Goal: Transaction & Acquisition: Purchase product/service

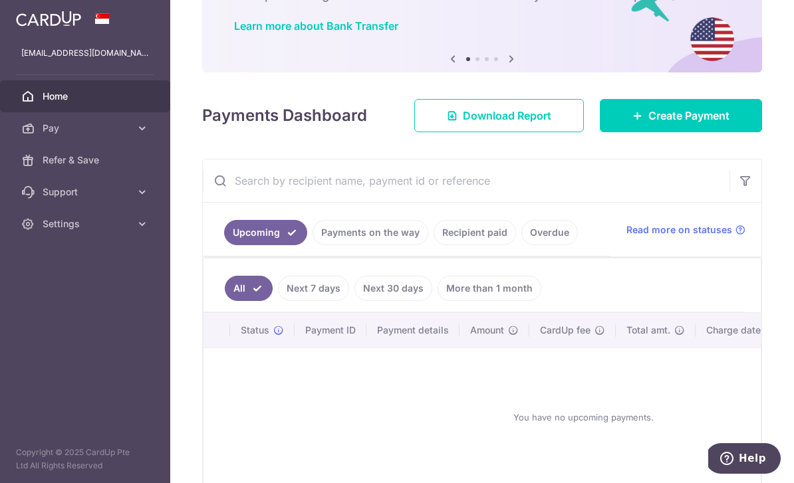
scroll to position [96, 0]
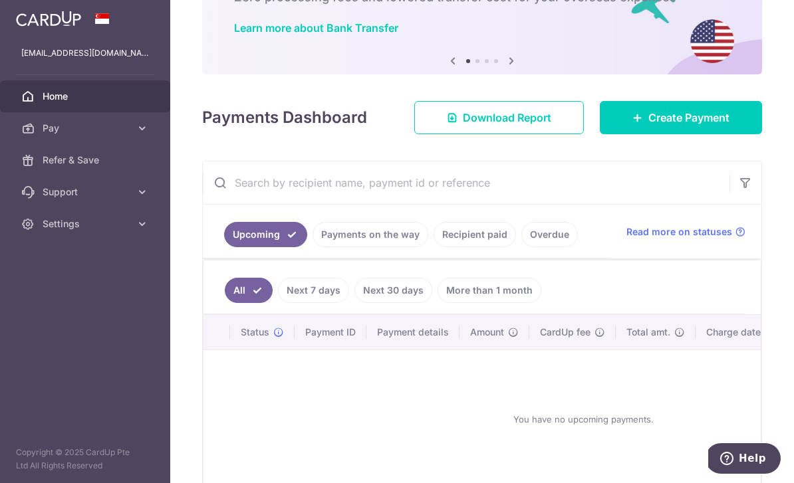
click at [433, 247] on link "Recipient paid" at bounding box center [474, 234] width 82 height 25
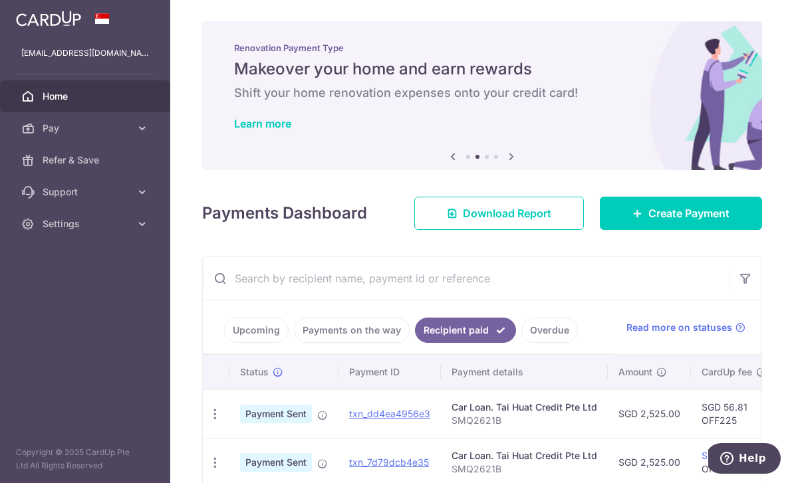
scroll to position [-1, 0]
click at [0, 0] on icon "button" at bounding box center [0, 0] width 0 height 0
click at [139, 136] on link "Pay" at bounding box center [85, 128] width 170 height 32
click at [72, 192] on span "Recipients" at bounding box center [87, 191] width 88 height 13
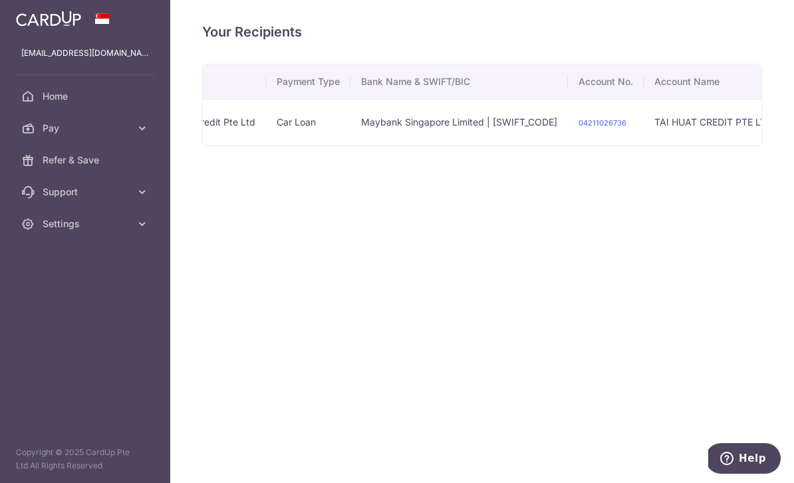
scroll to position [0, 62]
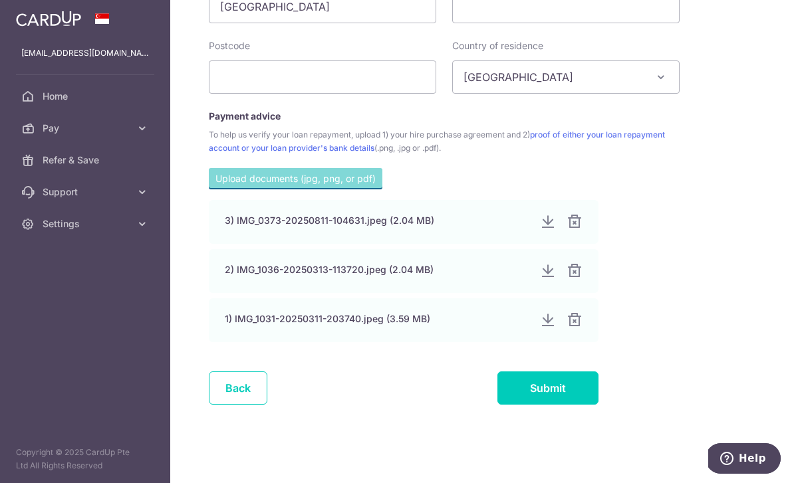
scroll to position [783, 0]
click at [209, 405] on link "Back" at bounding box center [238, 388] width 58 height 33
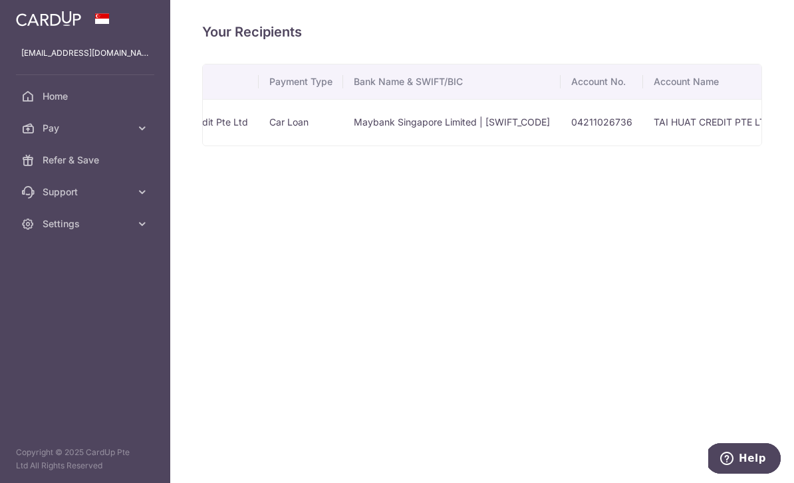
scroll to position [0, 66]
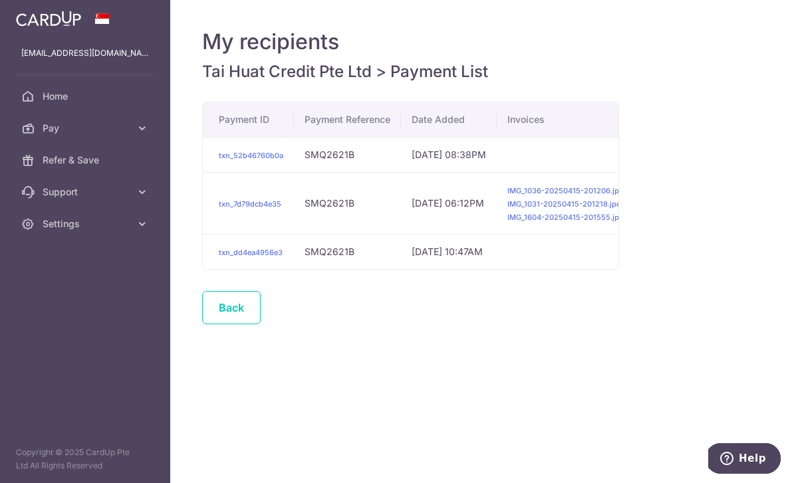
click at [202, 324] on link "Back" at bounding box center [231, 307] width 58 height 33
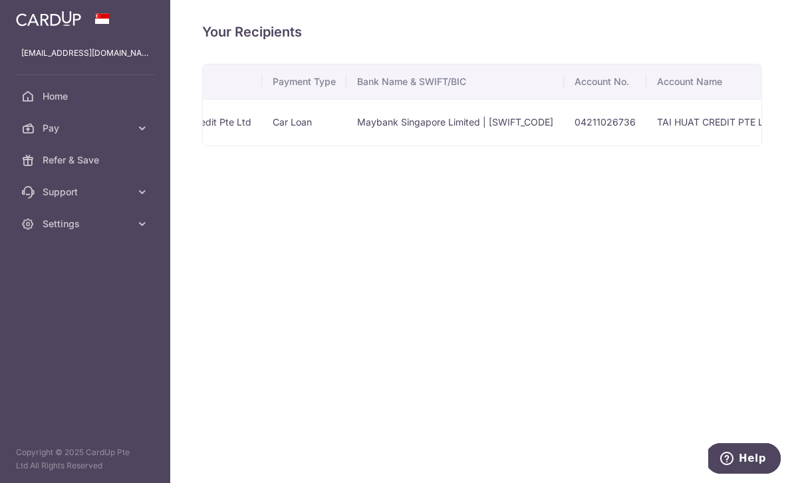
scroll to position [0, 66]
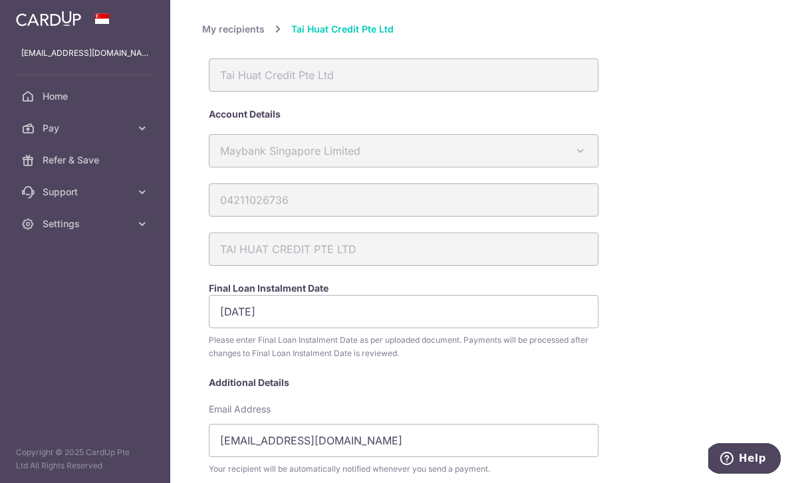
click at [0, 0] on header at bounding box center [0, 0] width 0 height 0
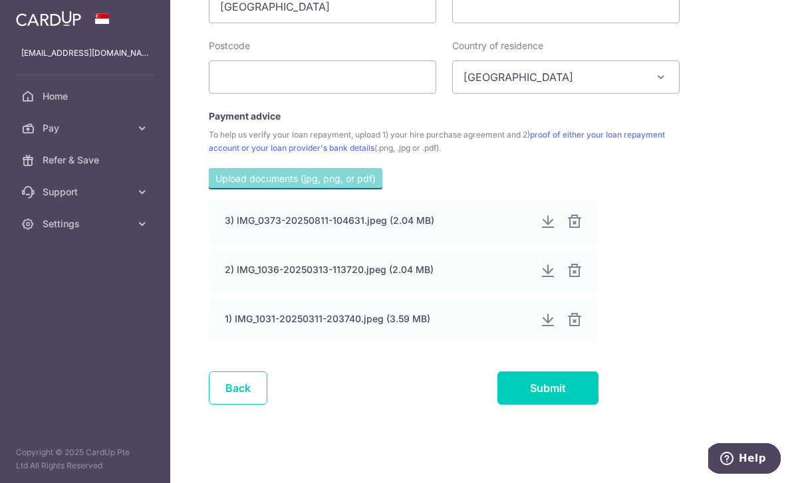
scroll to position [783, 0]
click at [300, 244] on div "3) IMG_0373-20250811-104631.jpeg (2.04 MB)" at bounding box center [404, 222] width 390 height 44
click at [305, 227] on div "3) IMG_0373-20250811-104631.jpeg (2.04 MB)" at bounding box center [377, 220] width 304 height 13
click at [540, 328] on div at bounding box center [548, 320] width 16 height 16
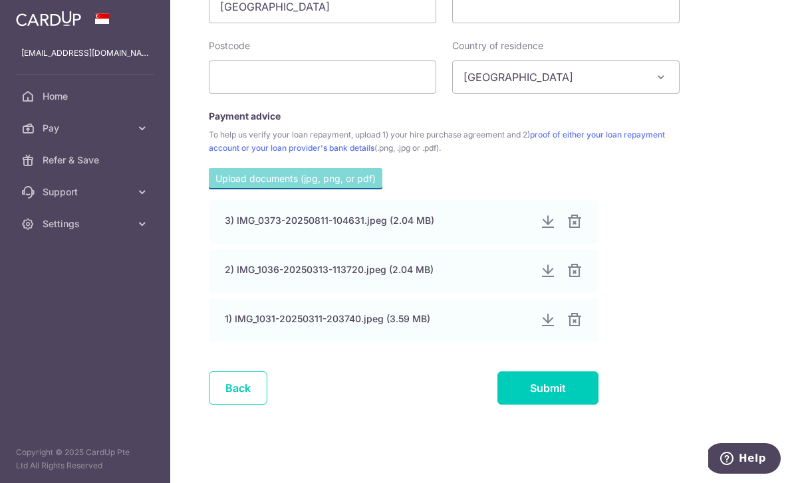
click at [540, 279] on div at bounding box center [548, 271] width 16 height 16
click at [540, 230] on div at bounding box center [548, 222] width 16 height 16
click at [209, 405] on link "Back" at bounding box center [238, 388] width 58 height 33
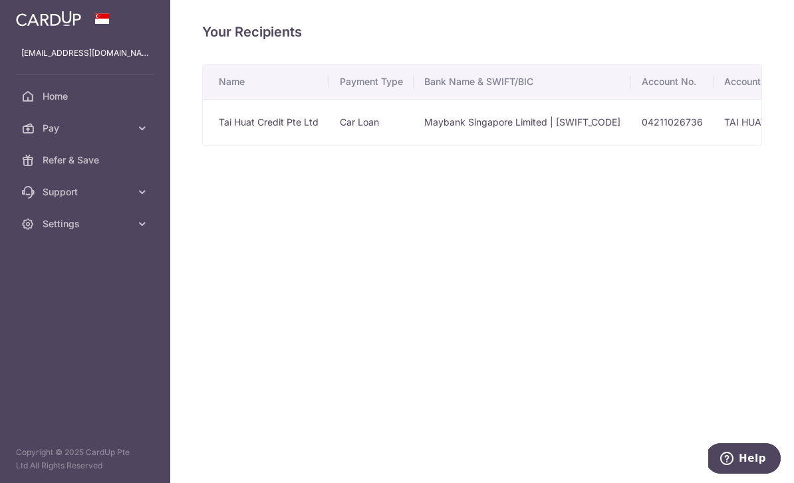
click at [0, 0] on icon "button" at bounding box center [0, 0] width 0 height 0
click at [143, 132] on icon at bounding box center [142, 128] width 13 height 13
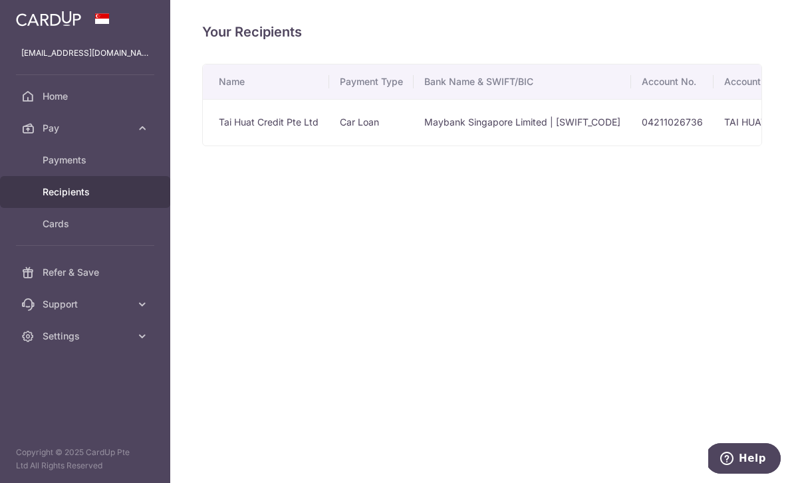
click at [87, 190] on span "Recipients" at bounding box center [87, 191] width 88 height 13
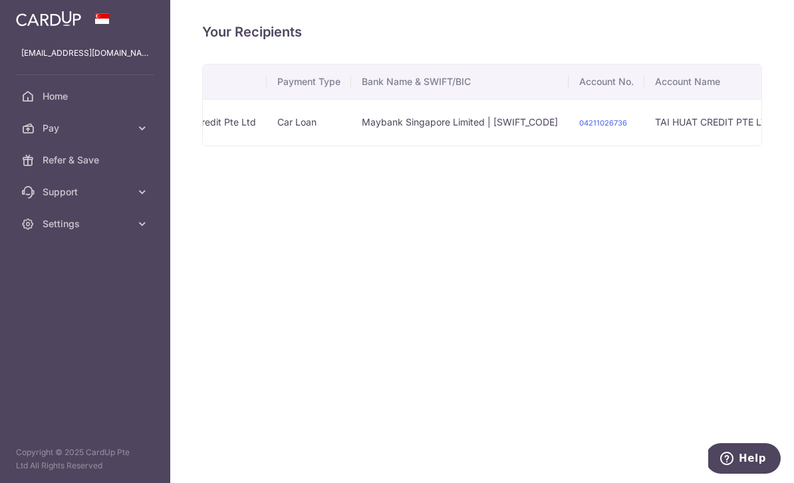
scroll to position [0, 62]
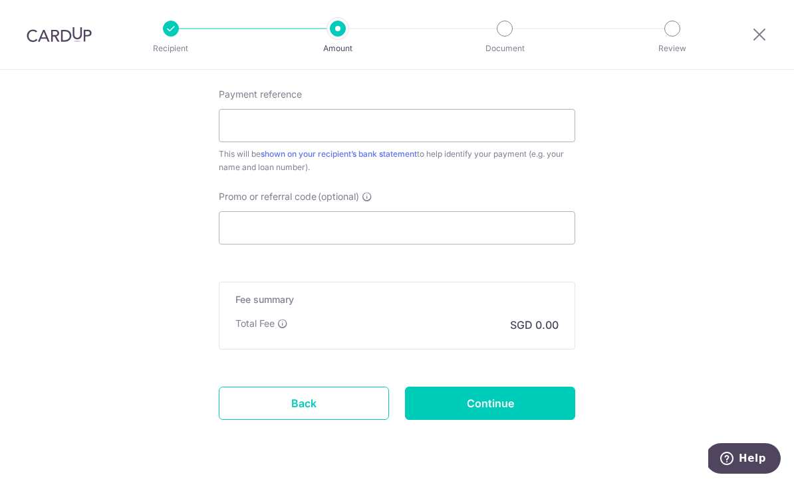
scroll to position [752, 0]
click at [335, 411] on link "Back" at bounding box center [304, 404] width 170 height 33
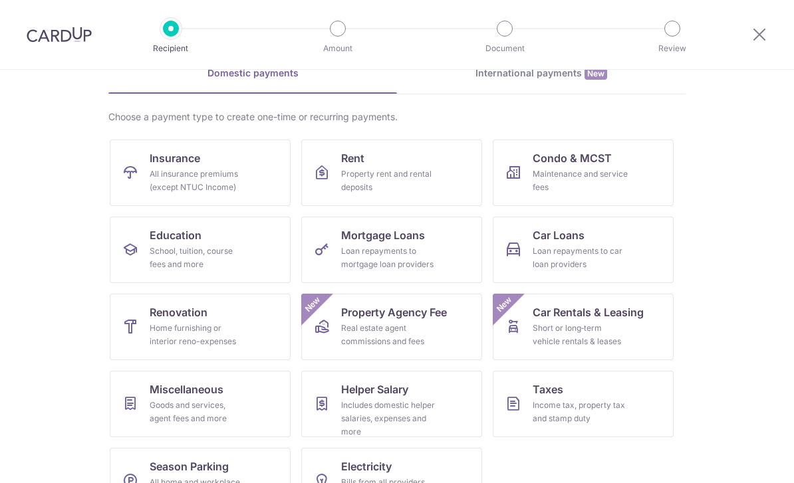
scroll to position [69, 0]
click at [602, 258] on div "Loan repayments to car loan providers" at bounding box center [580, 258] width 96 height 27
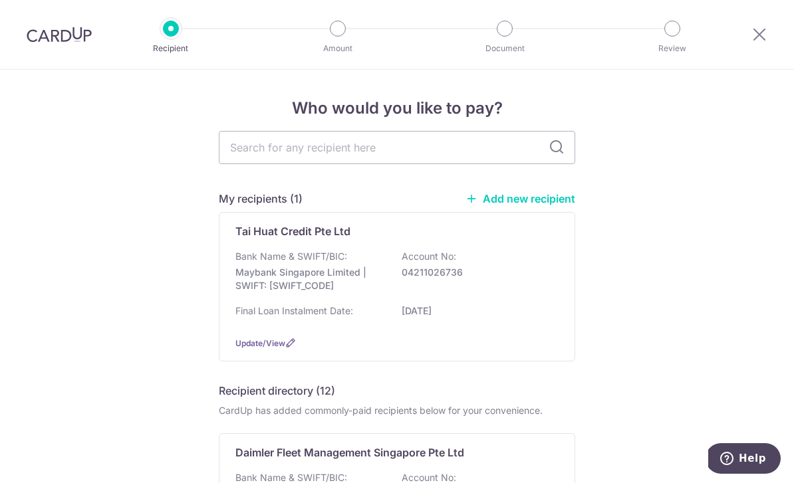
click at [526, 205] on link "Add new recipient" at bounding box center [520, 198] width 110 height 13
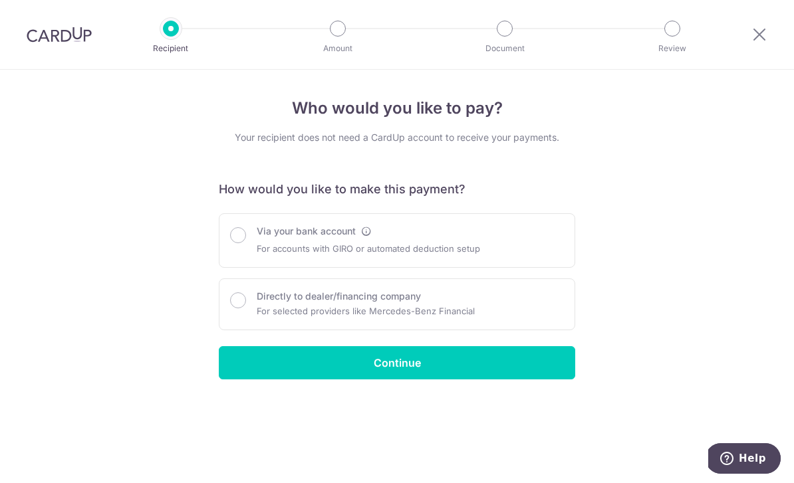
click at [372, 237] on icon at bounding box center [366, 231] width 11 height 11
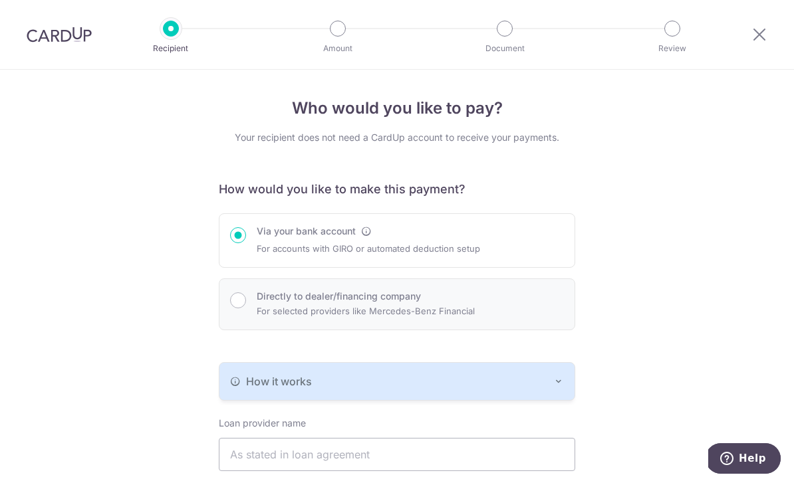
click at [410, 330] on div "Directly to dealer/financing company For selected providers like Mercedes-Benz …" at bounding box center [397, 305] width 356 height 52
radio input "false"
radio input "true"
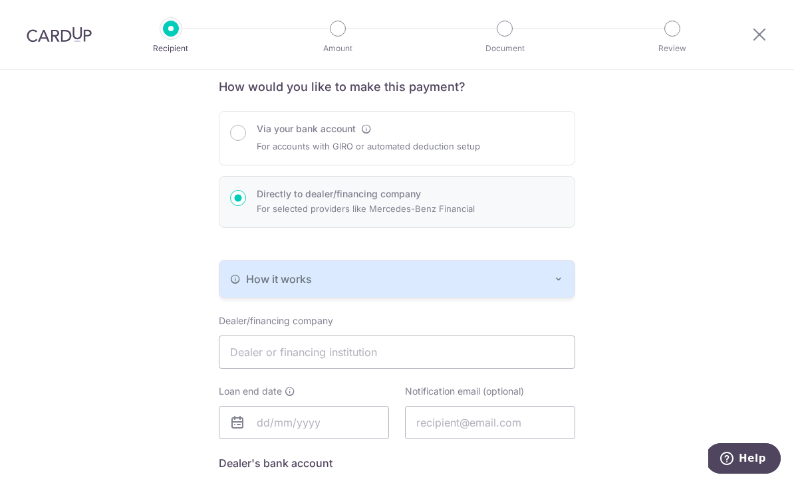
scroll to position [215, 0]
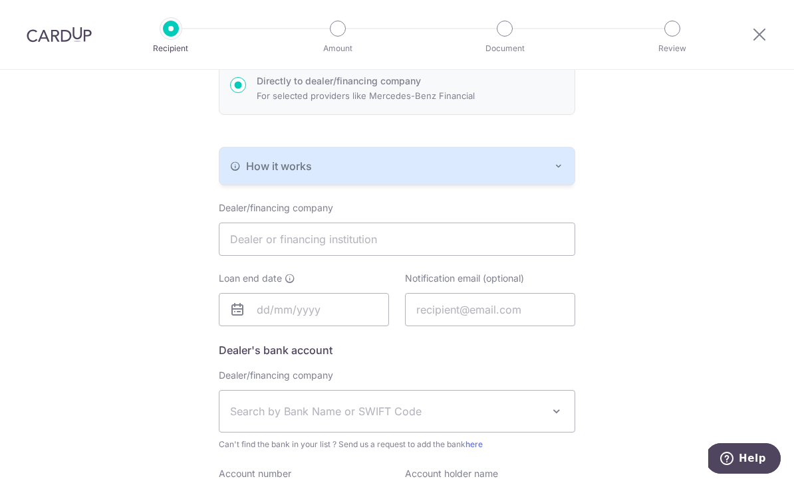
click at [544, 181] on button "How it works" at bounding box center [396, 166] width 355 height 37
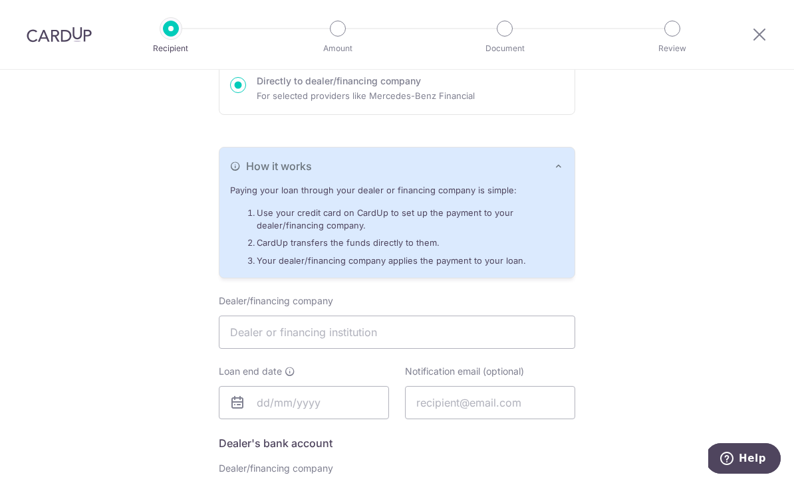
click at [645, 156] on div "Who would you like to pay? Your recipient does not need a CardUp account to rec…" at bounding box center [397, 287] width 794 height 867
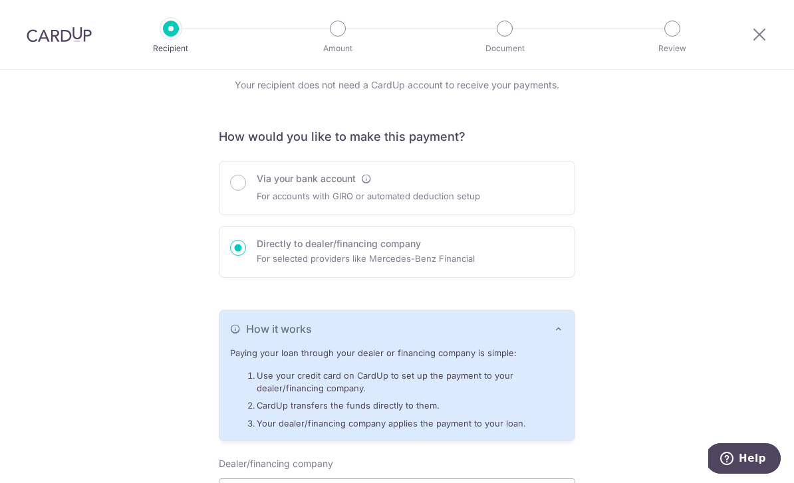
scroll to position [51, 0]
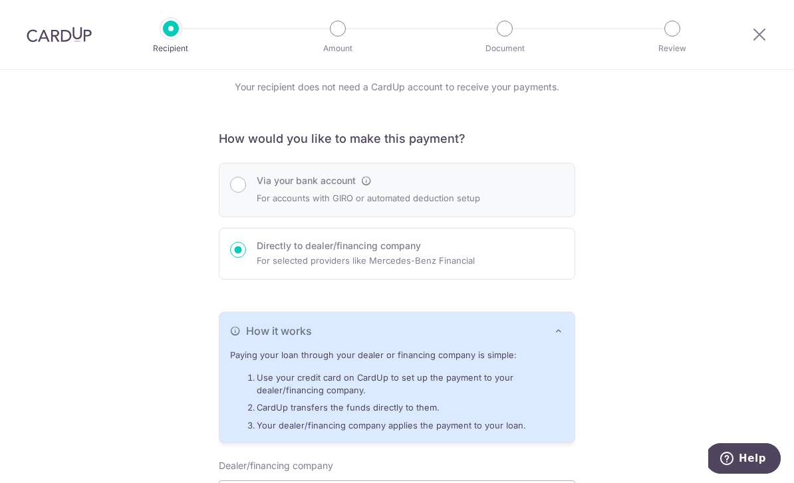
click at [501, 195] on div "Via your bank account For accounts with GIRO or automated deduction setup" at bounding box center [397, 190] width 334 height 32
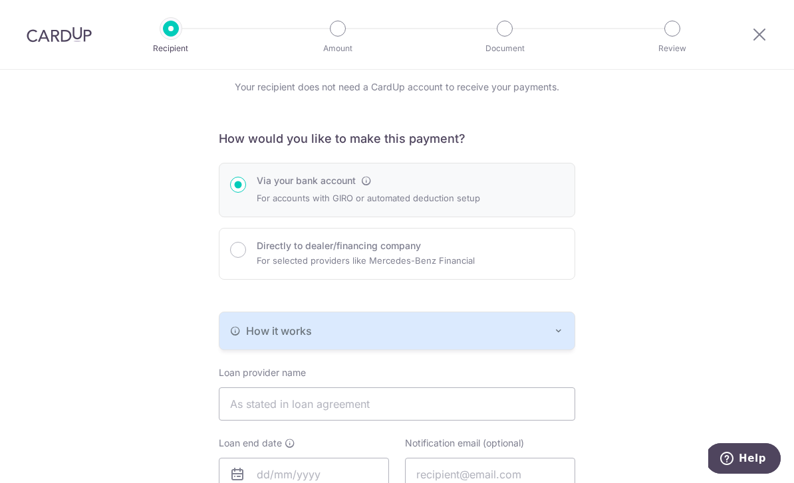
click at [552, 339] on div "How it works" at bounding box center [397, 331] width 334 height 16
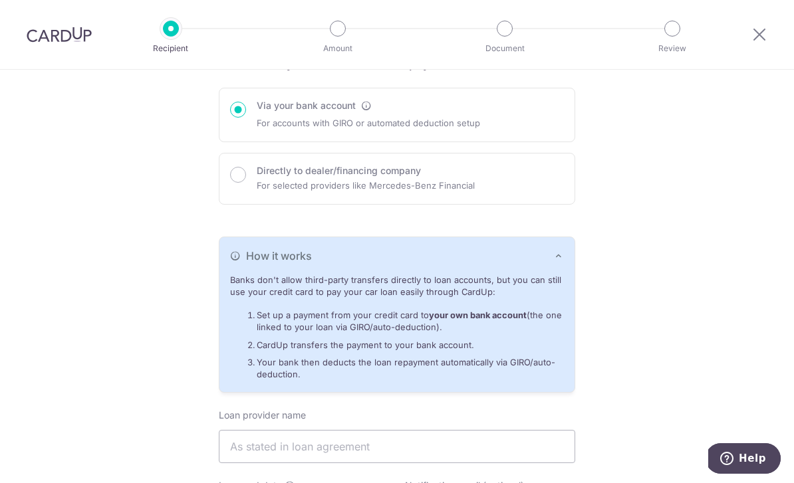
scroll to position [129, 0]
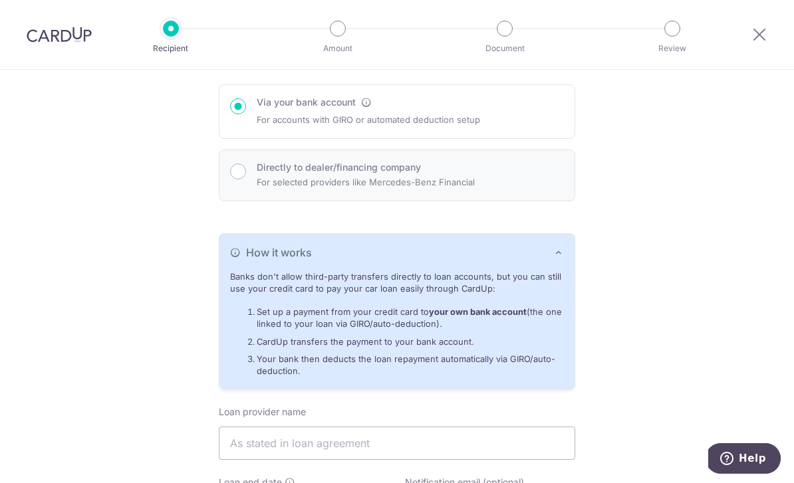
click at [547, 190] on div "Directly to dealer/financing company For selected providers like Mercedes-Benz …" at bounding box center [397, 175] width 334 height 29
radio input "false"
radio input "true"
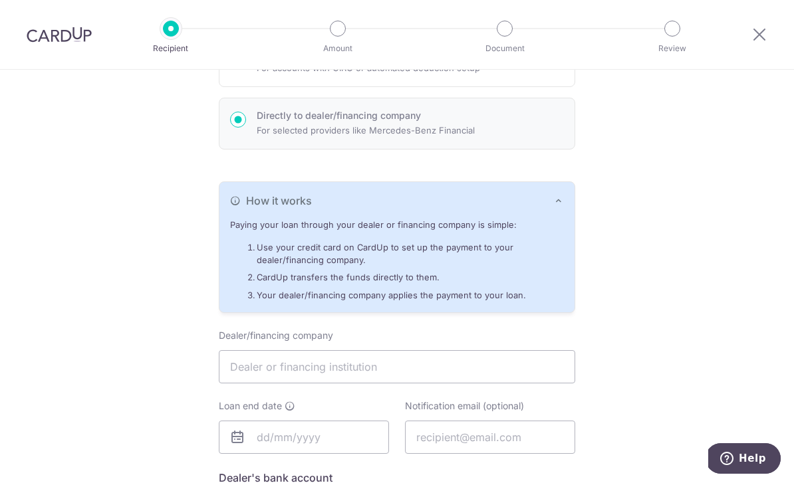
scroll to position [55, 0]
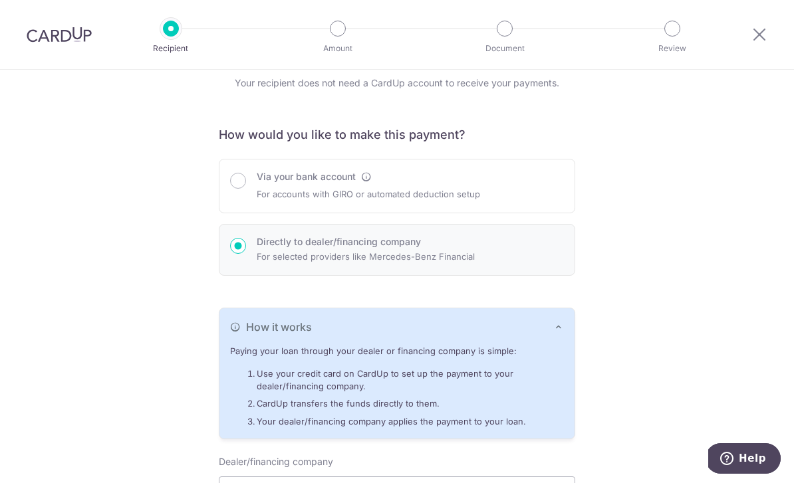
click at [560, 199] on div "Via your bank account For accounts with GIRO or automated deduction setup" at bounding box center [397, 186] width 334 height 32
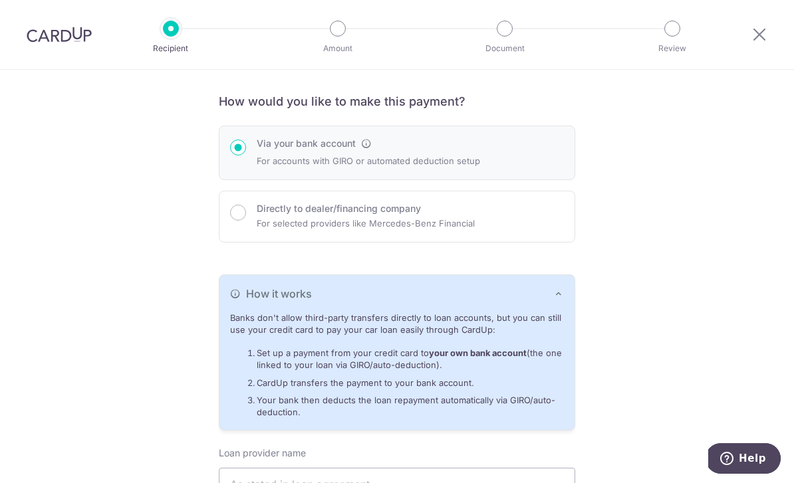
scroll to position [62, 0]
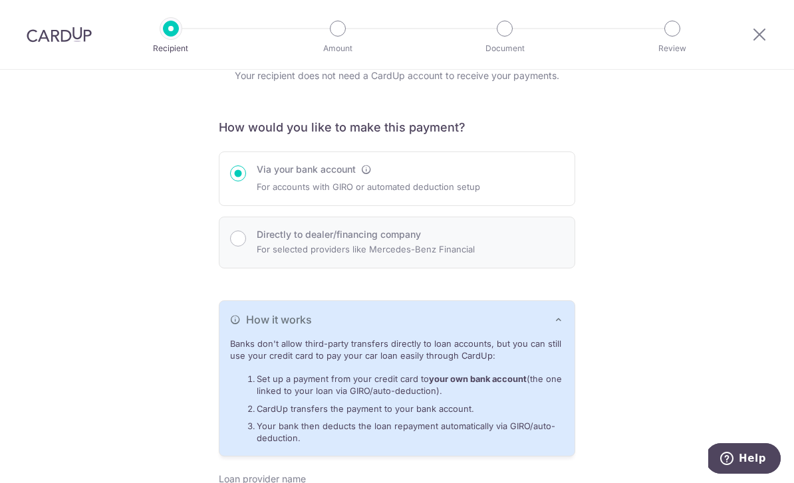
click at [559, 249] on div "Directly to dealer/financing company For selected providers like Mercedes-Benz …" at bounding box center [397, 242] width 334 height 29
radio input "false"
radio input "true"
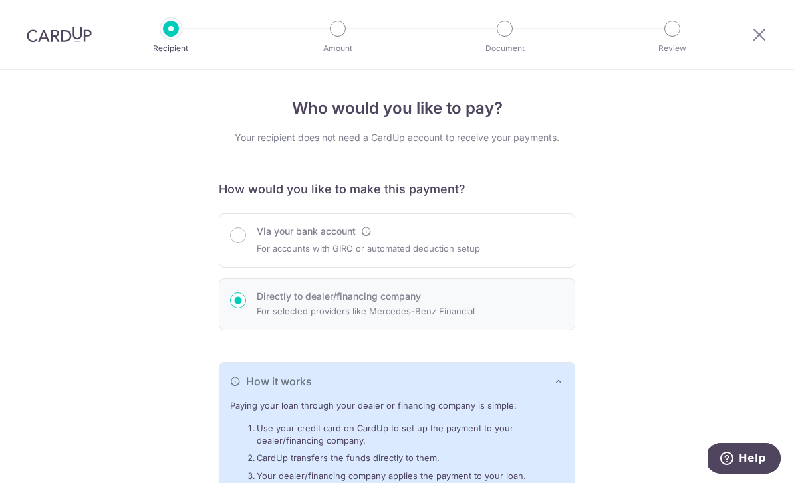
scroll to position [0, 0]
click at [544, 255] on div "Via your bank account For accounts with GIRO or automated deduction setup" at bounding box center [397, 241] width 334 height 32
radio input "true"
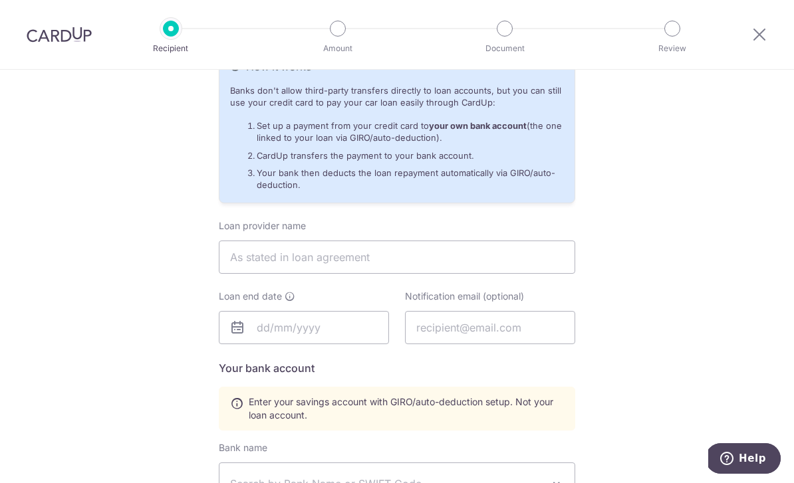
scroll to position [314, 0]
click at [533, 271] on input "text" at bounding box center [397, 257] width 356 height 33
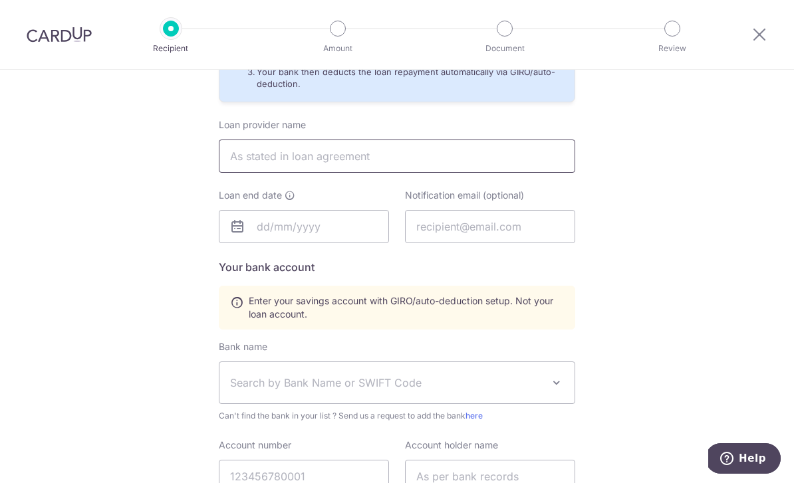
scroll to position [415, 0]
type input "One Credit Pte Ltd"
click at [311, 235] on input "text" at bounding box center [304, 227] width 170 height 33
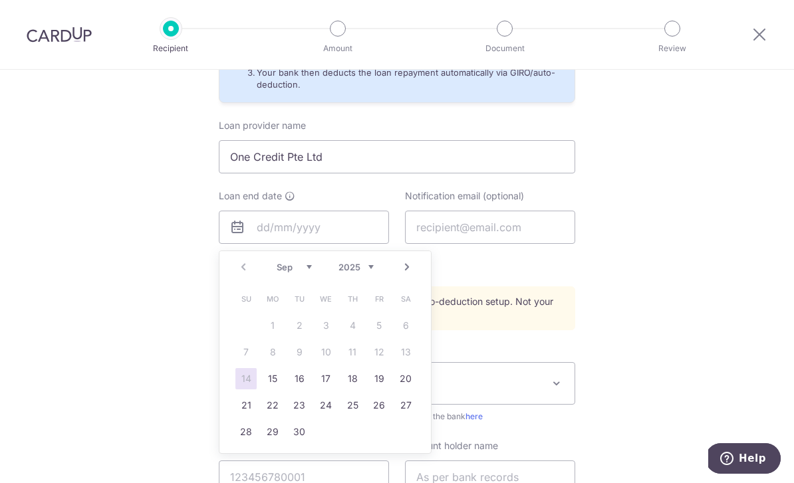
click at [362, 267] on select "2025 2026 2027 2028 2029 2030 2031 2032 2033 2034 2035" at bounding box center [355, 267] width 35 height 11
click at [309, 270] on select "Jan Feb Mar Apr May Jun [DATE] Aug Sep Oct Nov Dec" at bounding box center [294, 267] width 35 height 11
click at [292, 381] on link "16" at bounding box center [298, 378] width 21 height 21
type input "[DATE]"
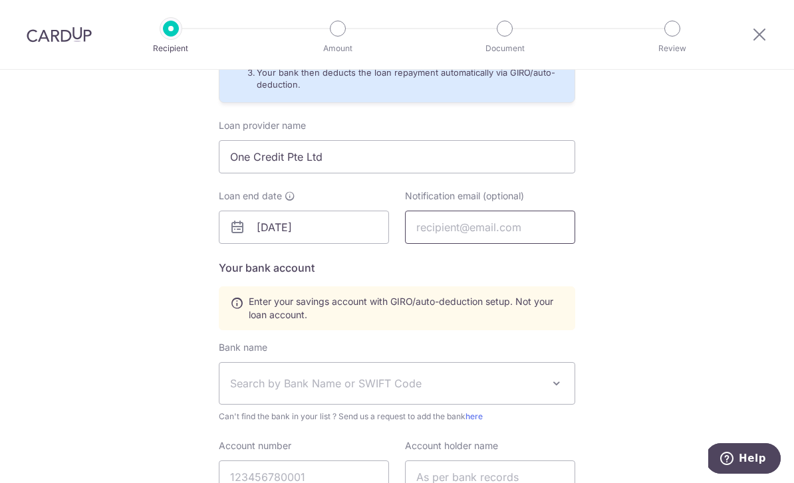
click at [509, 231] on input "text" at bounding box center [490, 227] width 170 height 33
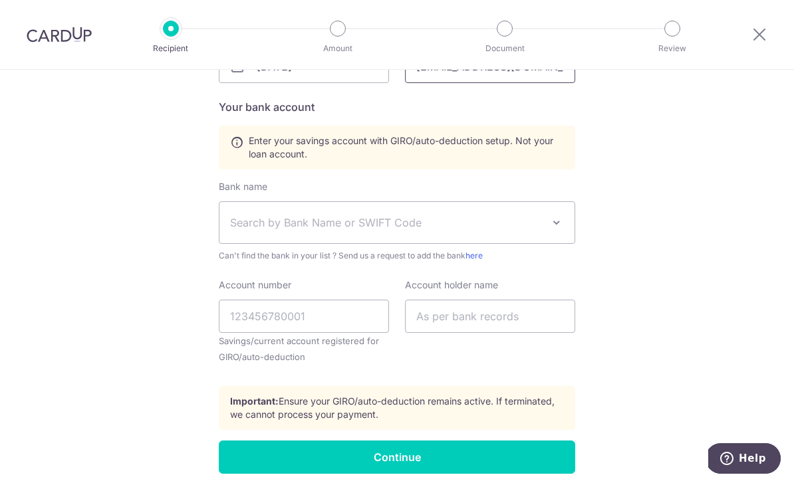
scroll to position [583, 0]
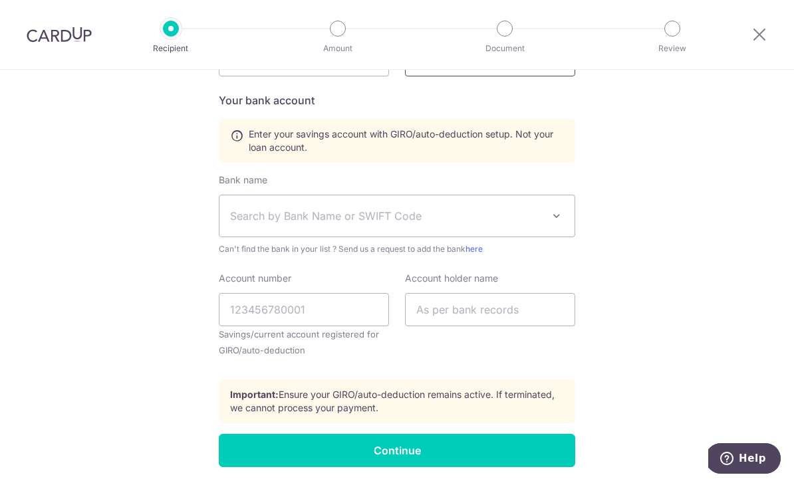
type input "[EMAIL_ADDRESS][DOMAIN_NAME]"
click at [374, 224] on span "Search by Bank Name or SWIFT Code" at bounding box center [386, 216] width 312 height 16
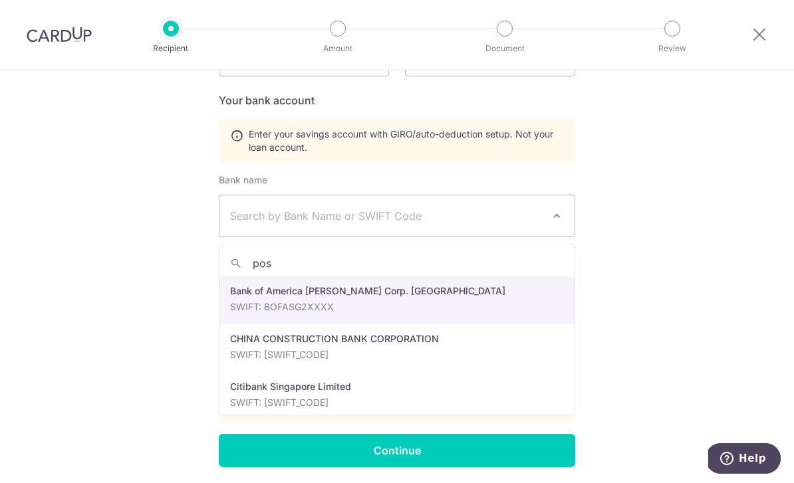
type input "posb"
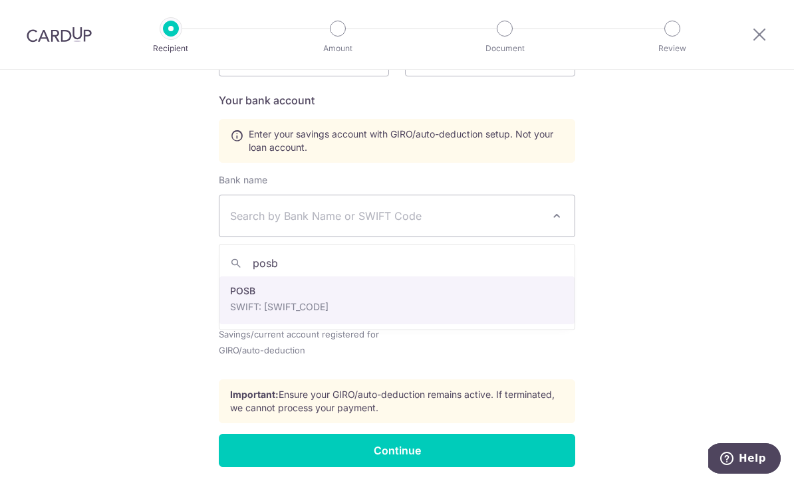
select select "19"
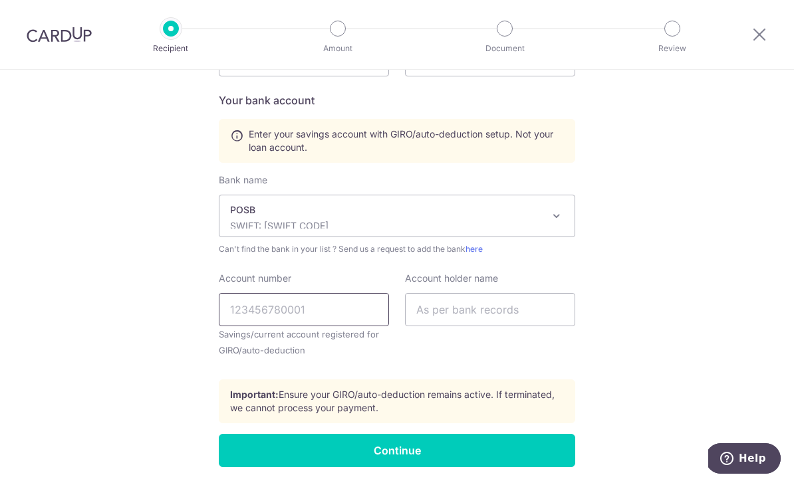
click at [356, 324] on input "Account number" at bounding box center [304, 309] width 170 height 33
type input "001372432"
click at [724, 301] on div "Who would you like to pay? Your recipient does not need a CardUp account to rec…" at bounding box center [397, 8] width 794 height 1043
click at [506, 310] on input "text" at bounding box center [490, 309] width 170 height 33
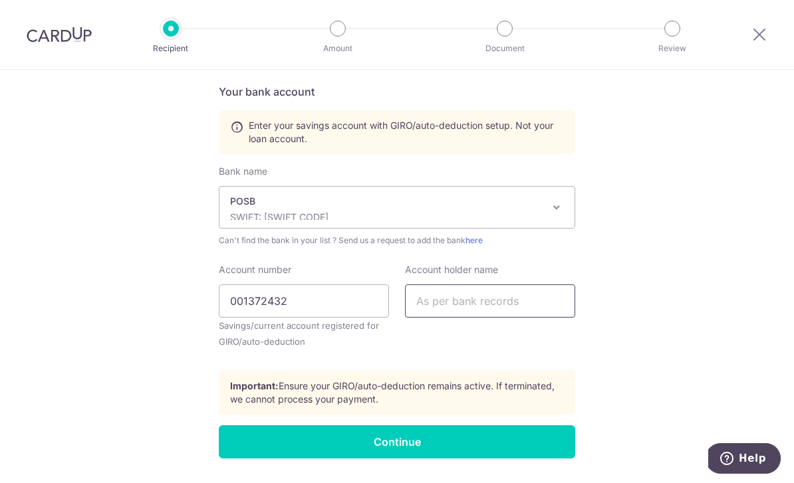
scroll to position [591, 0]
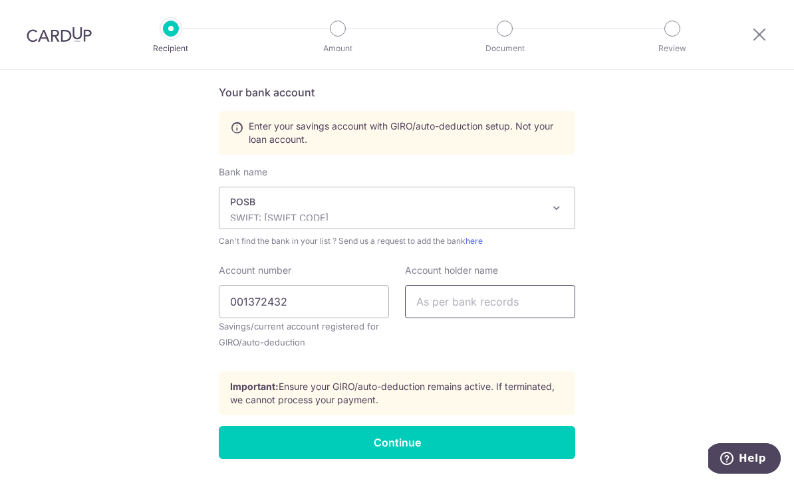
click at [512, 304] on input "text" at bounding box center [490, 301] width 170 height 33
type input "l"
type input "LIN DILUN"
click at [709, 300] on div "Who would you like to pay? Your recipient does not need a CardUp account to rec…" at bounding box center [397, 0] width 794 height 1043
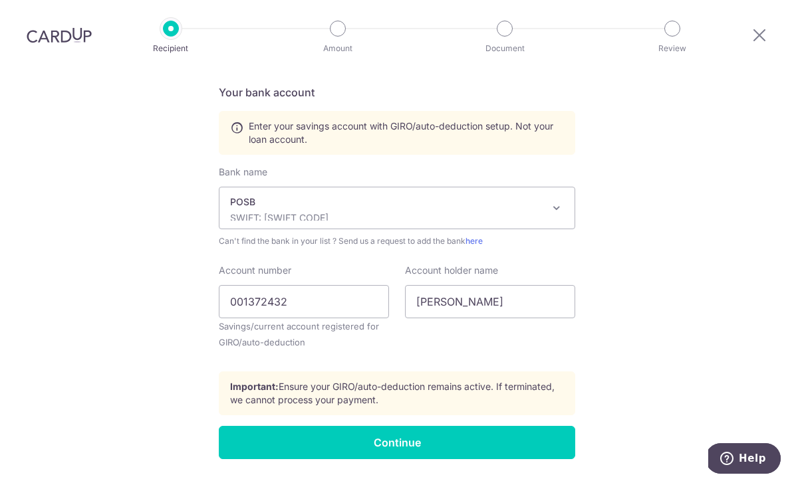
click at [545, 426] on input "Continue" at bounding box center [397, 442] width 356 height 33
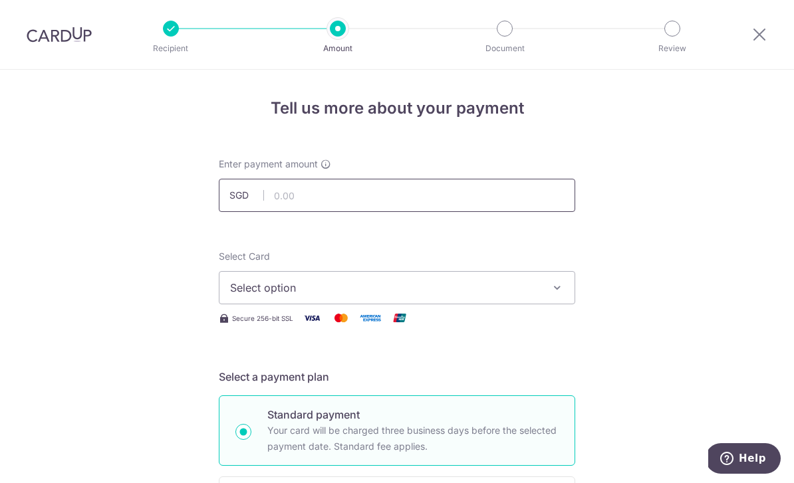
click at [340, 199] on input "text" at bounding box center [397, 195] width 356 height 33
type input "2,525.00"
click at [552, 304] on button "Select option" at bounding box center [397, 287] width 356 height 33
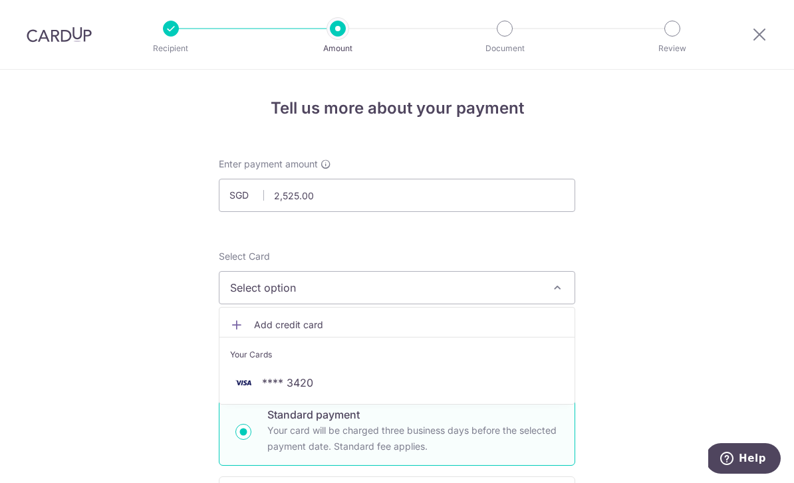
click at [317, 396] on link "**** 3420" at bounding box center [396, 383] width 355 height 32
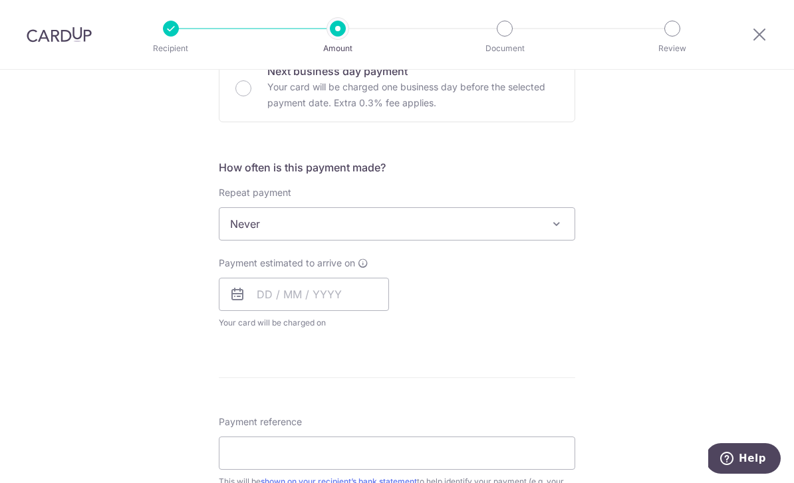
scroll to position [425, 0]
click at [685, 266] on div "Tell us more about your payment Enter payment amount SGD 2,525.00 2525.00 Recip…" at bounding box center [397, 246] width 794 height 1202
click at [309, 296] on input "text" at bounding box center [304, 294] width 170 height 33
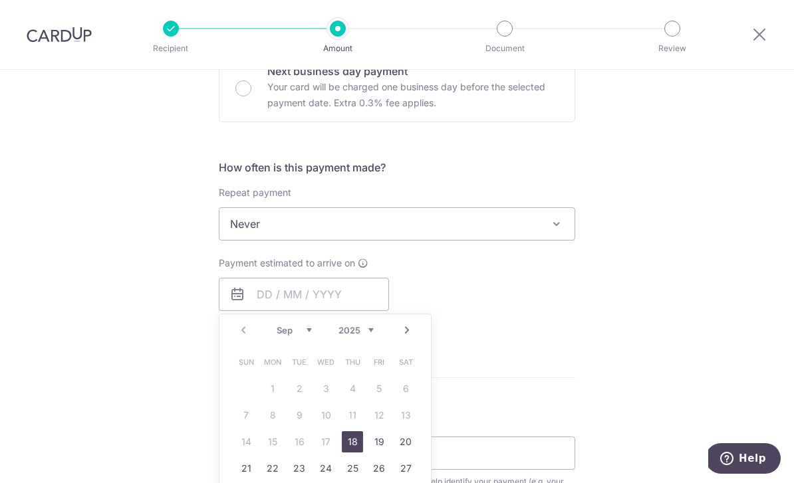
click at [720, 251] on div "Tell us more about your payment Enter payment amount SGD 2,525.00 2525.00 Recip…" at bounding box center [397, 246] width 794 height 1202
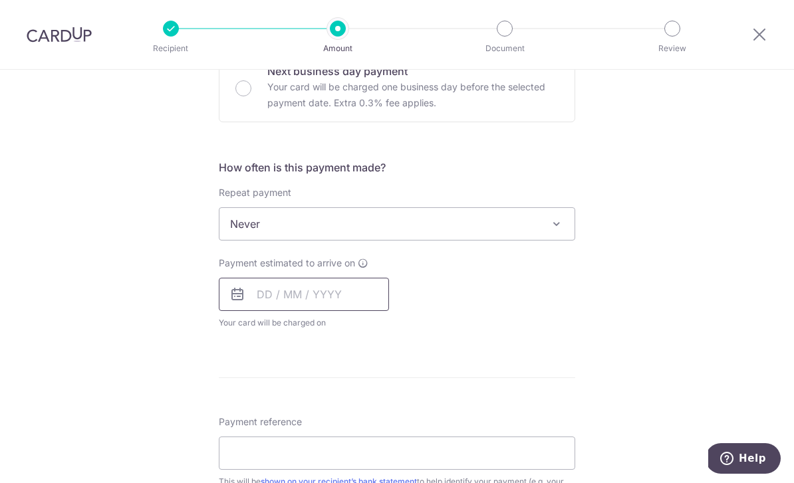
click at [336, 305] on input "text" at bounding box center [304, 294] width 170 height 33
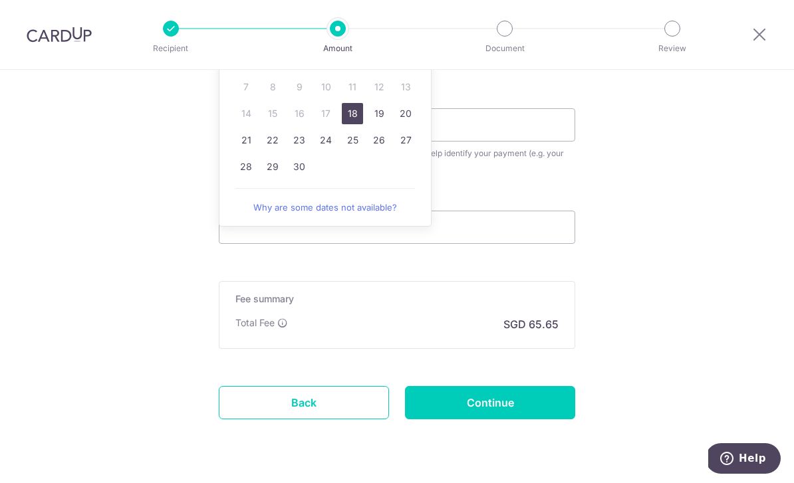
scroll to position [752, 0]
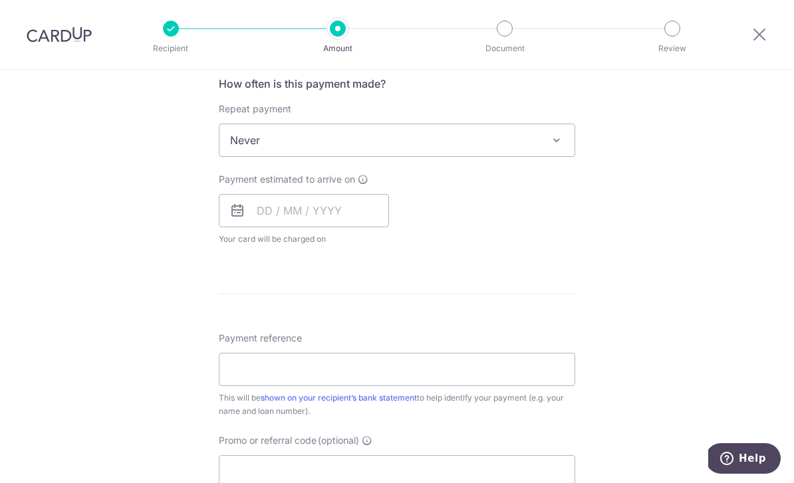
scroll to position [417, 0]
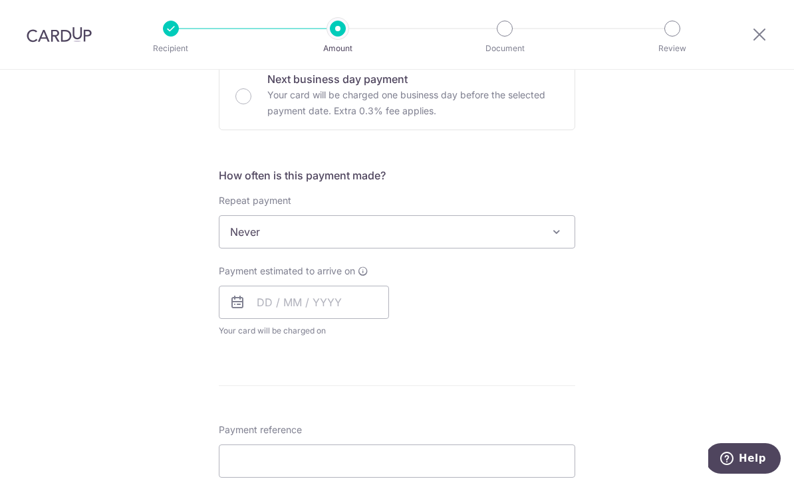
click at [364, 277] on icon at bounding box center [363, 271] width 11 height 11
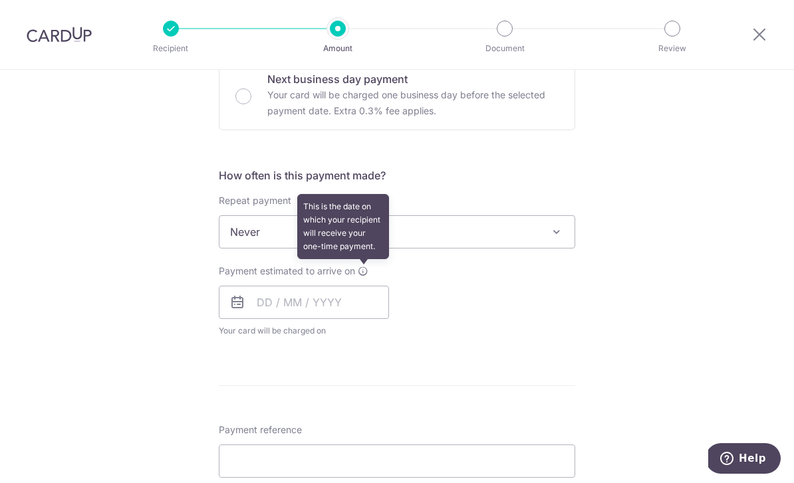
click at [671, 272] on div "Tell us more about your payment Enter payment amount SGD 2,525.00 2525.00 Recip…" at bounding box center [397, 254] width 794 height 1202
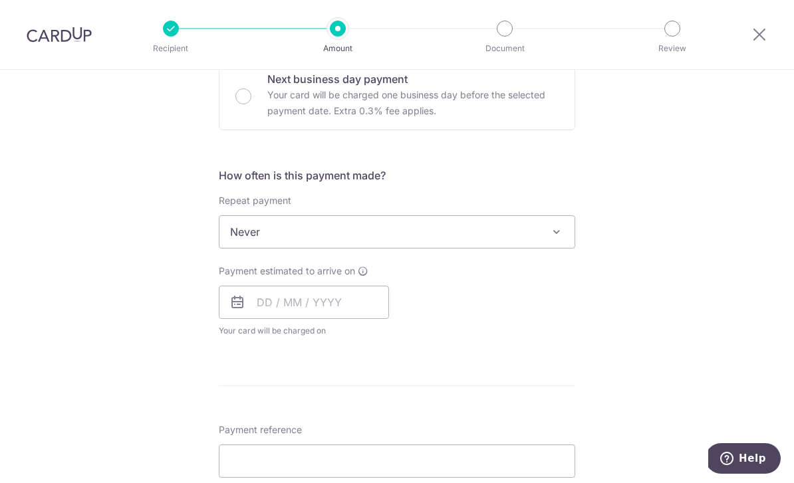
click at [558, 239] on span at bounding box center [556, 232] width 16 height 16
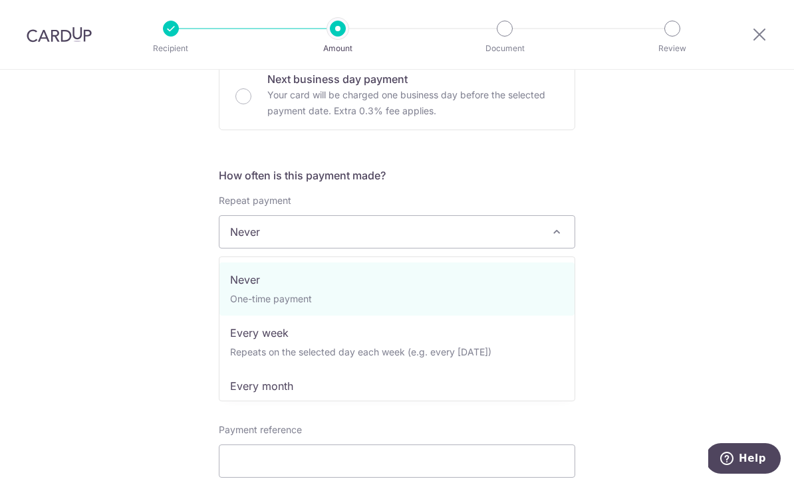
click at [711, 216] on div "Tell us more about your payment Enter payment amount SGD 2,525.00 2525.00 Recip…" at bounding box center [397, 254] width 794 height 1202
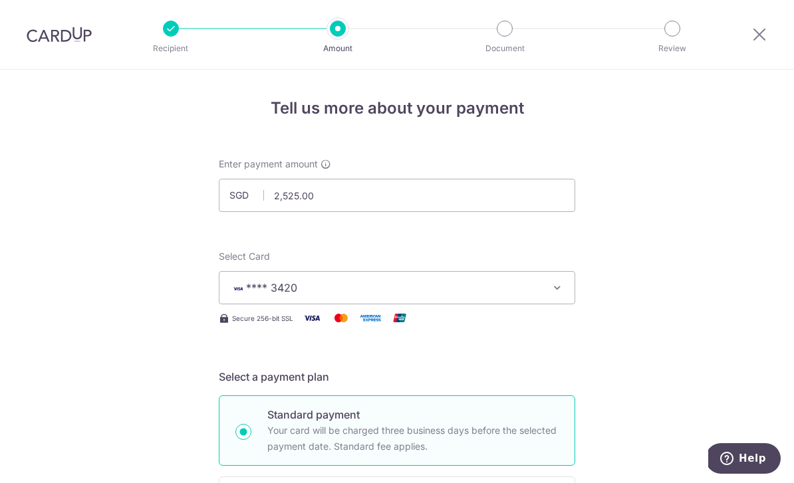
scroll to position [-4, 0]
click at [754, 29] on icon at bounding box center [759, 34] width 16 height 17
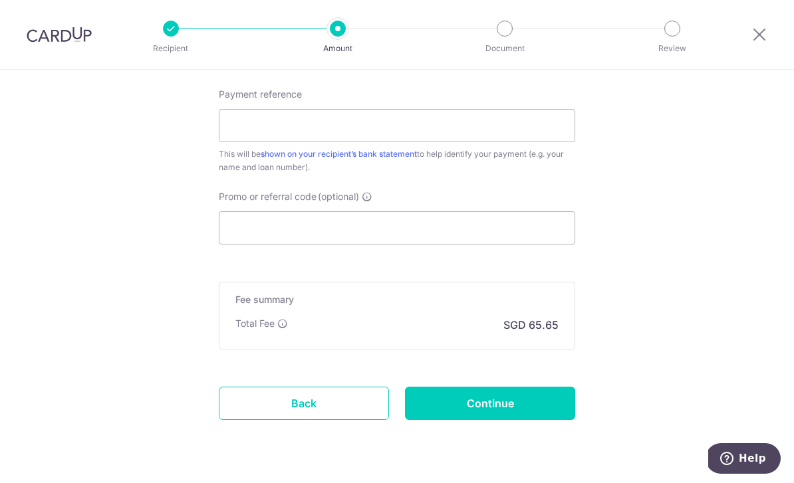
scroll to position [752, 0]
click at [355, 414] on link "Back" at bounding box center [304, 404] width 170 height 33
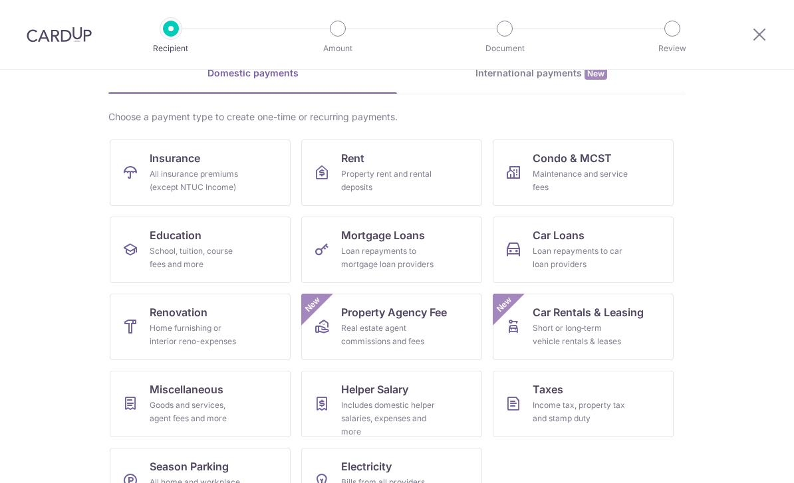
scroll to position [69, 0]
